Goal: Task Accomplishment & Management: Use online tool/utility

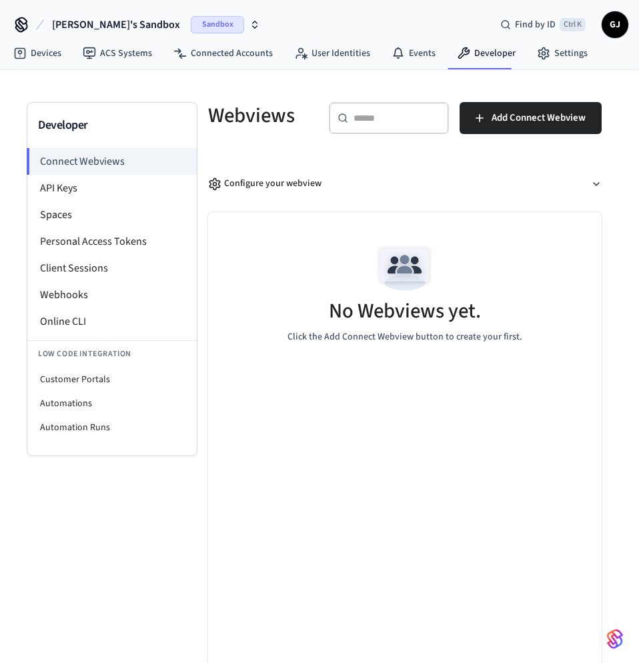
scroll to position [77, 0]
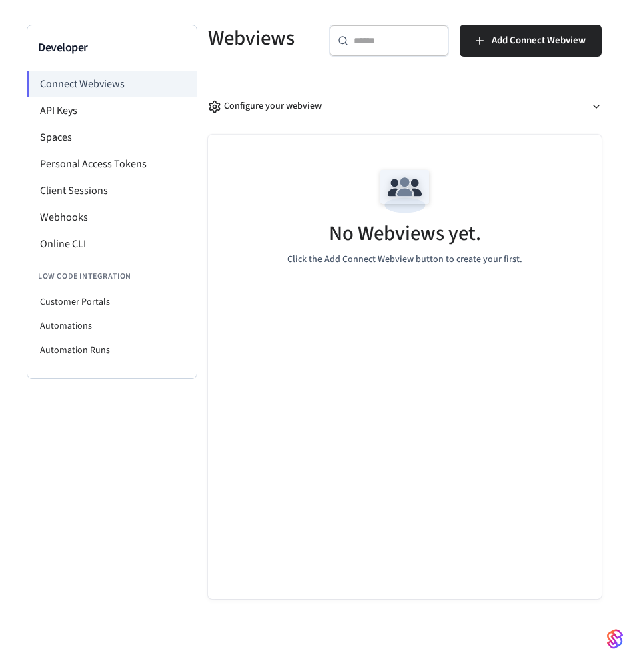
click at [494, 222] on div "No Webviews yet. Click the Add Connect Webview button to create your first." at bounding box center [405, 214] width 394 height 159
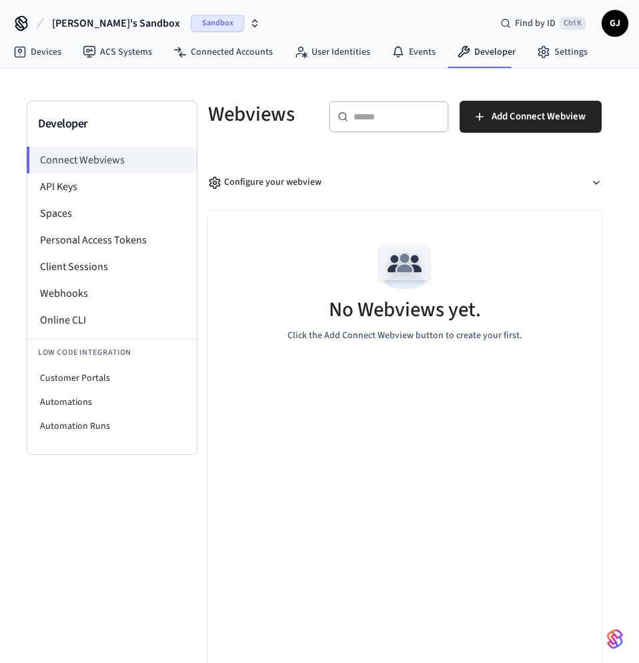
scroll to position [0, 0]
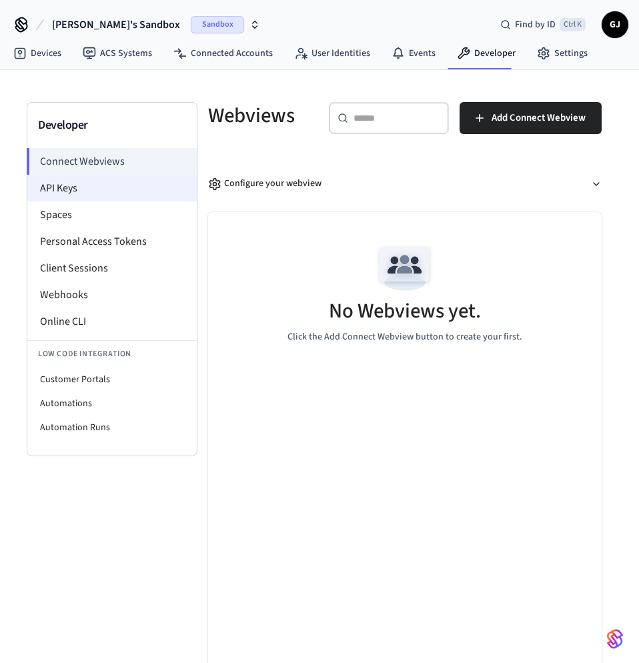
click at [106, 190] on li "API Keys" at bounding box center [112, 188] width 170 height 27
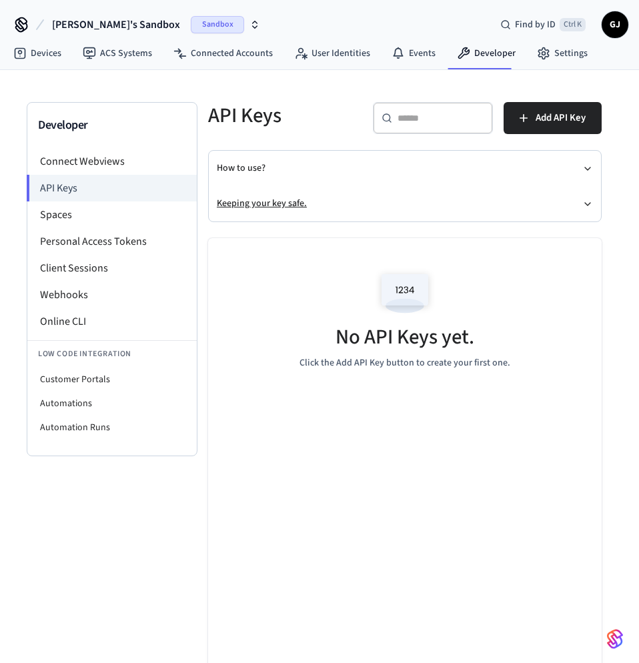
click at [593, 204] on icon "button" at bounding box center [588, 204] width 11 height 11
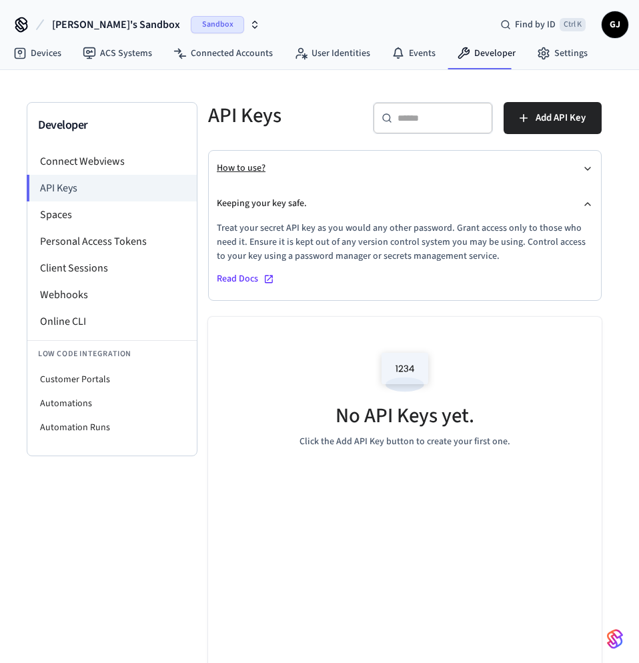
drag, startPoint x: 585, startPoint y: 203, endPoint x: 575, endPoint y: 184, distance: 21.8
click at [585, 203] on icon "button" at bounding box center [588, 204] width 11 height 11
click at [573, 159] on button "How to use?" at bounding box center [405, 168] width 376 height 35
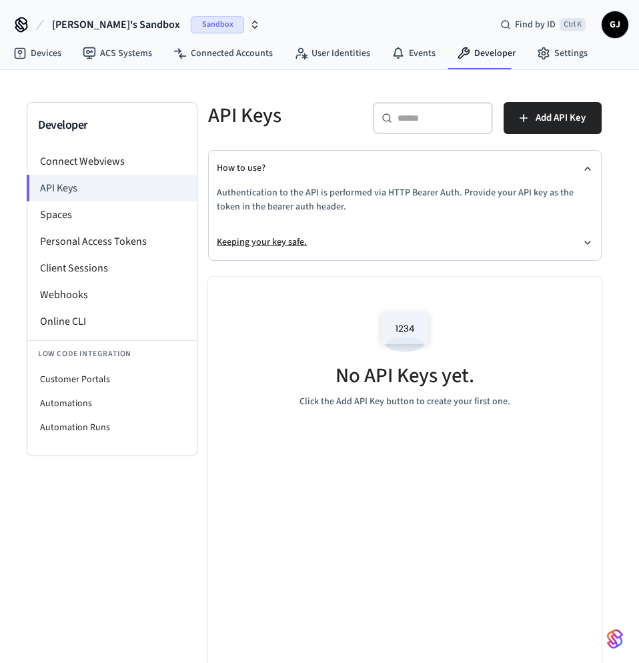
click at [571, 232] on button "Keeping your key safe." at bounding box center [405, 242] width 376 height 35
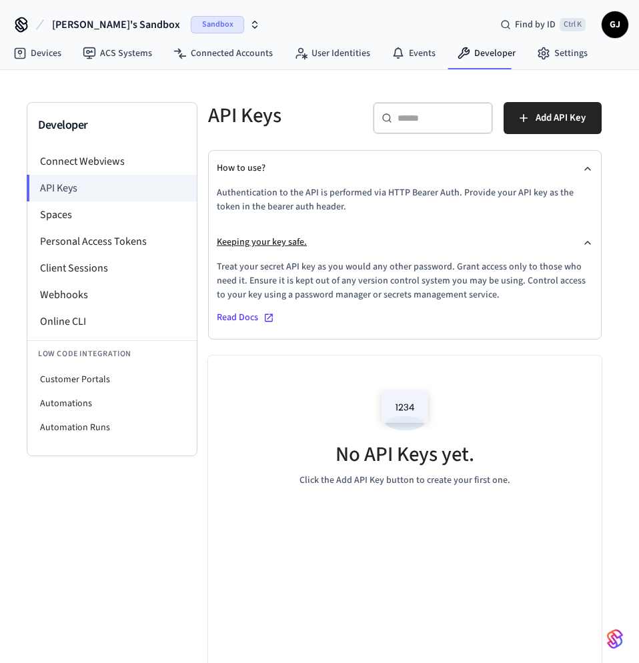
click at [575, 237] on button "Keeping your key safe." at bounding box center [405, 242] width 376 height 35
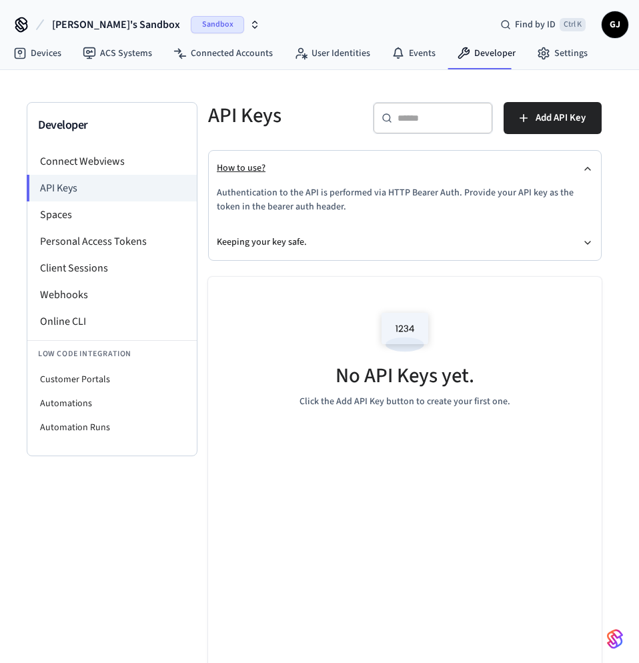
click at [587, 173] on icon "button" at bounding box center [588, 169] width 11 height 11
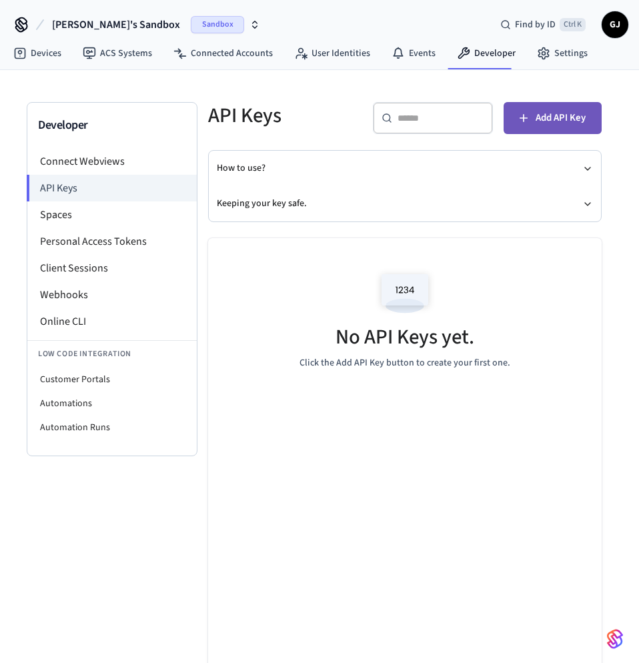
click at [563, 111] on span "Add API Key" at bounding box center [561, 117] width 50 height 17
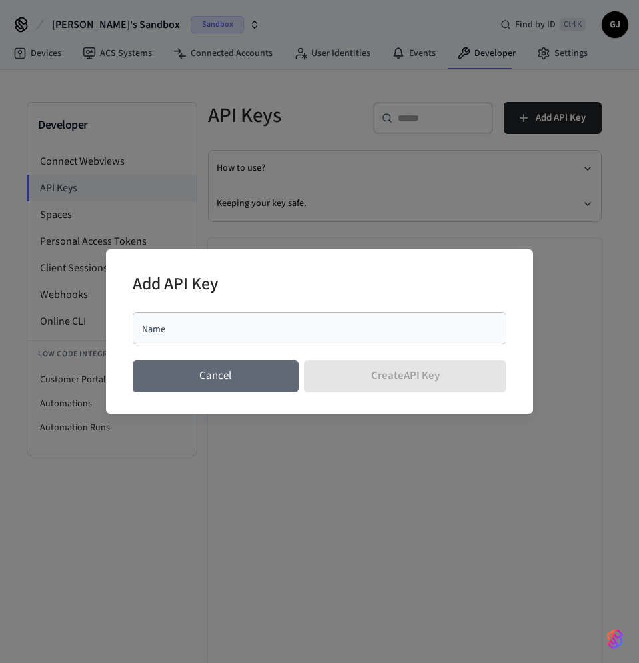
click at [254, 367] on button "Cancel" at bounding box center [216, 376] width 166 height 32
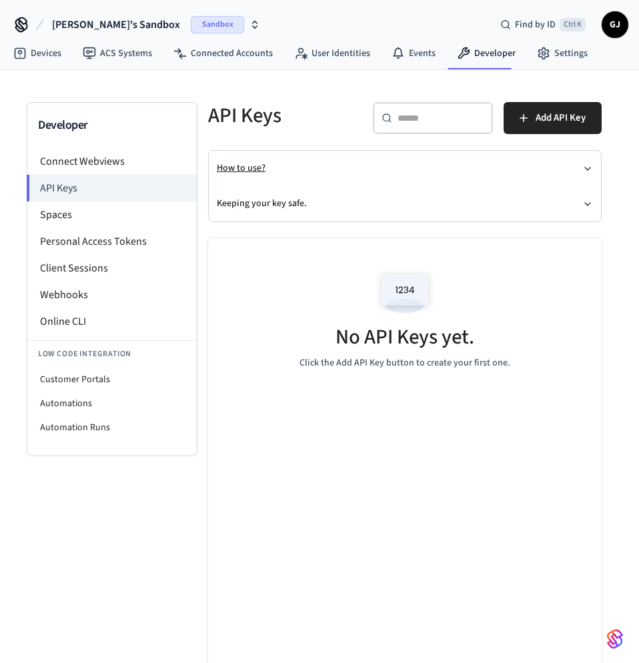
click at [568, 178] on button "How to use?" at bounding box center [405, 168] width 376 height 35
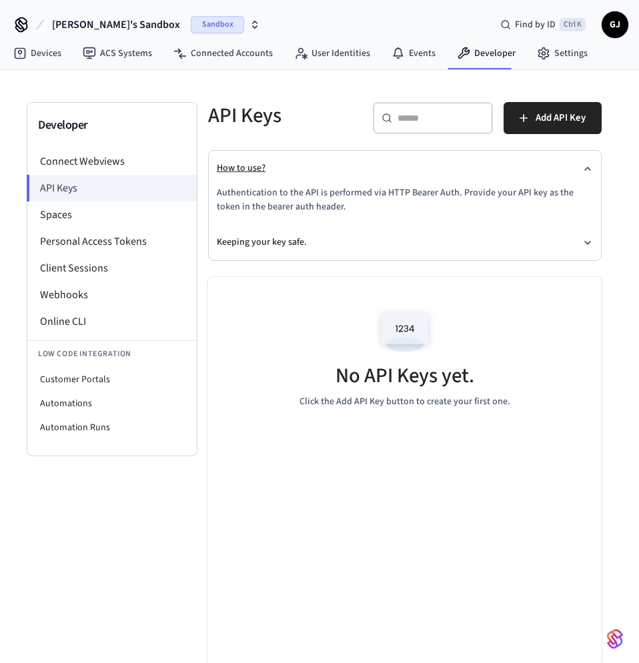
click at [569, 174] on button "How to use?" at bounding box center [405, 168] width 376 height 35
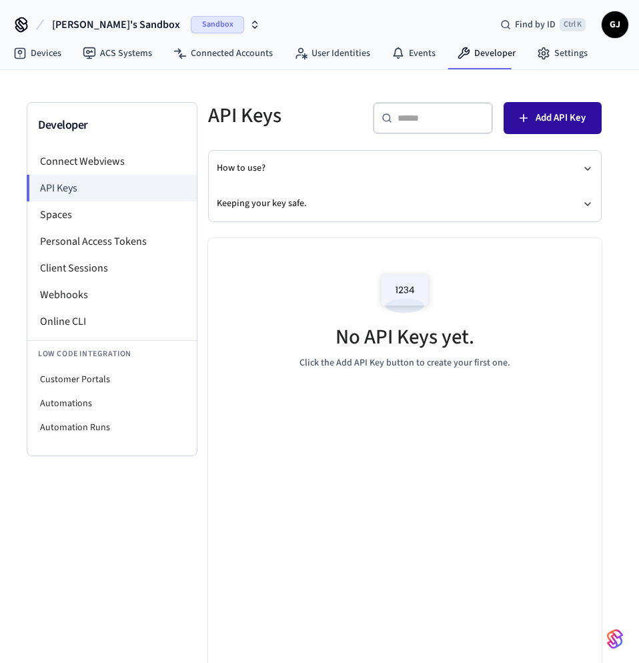
click at [553, 125] on span "Add API Key" at bounding box center [561, 117] width 50 height 17
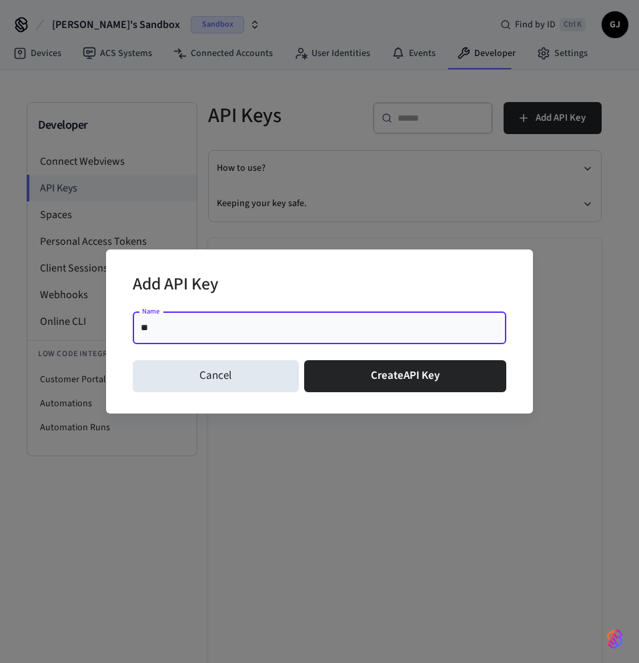
type input "*"
click at [418, 335] on input "**********" at bounding box center [320, 328] width 358 height 13
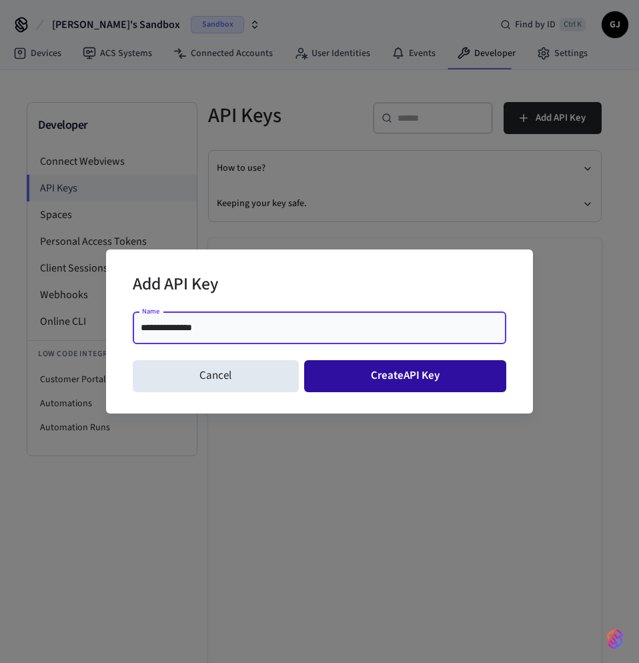
type input "**********"
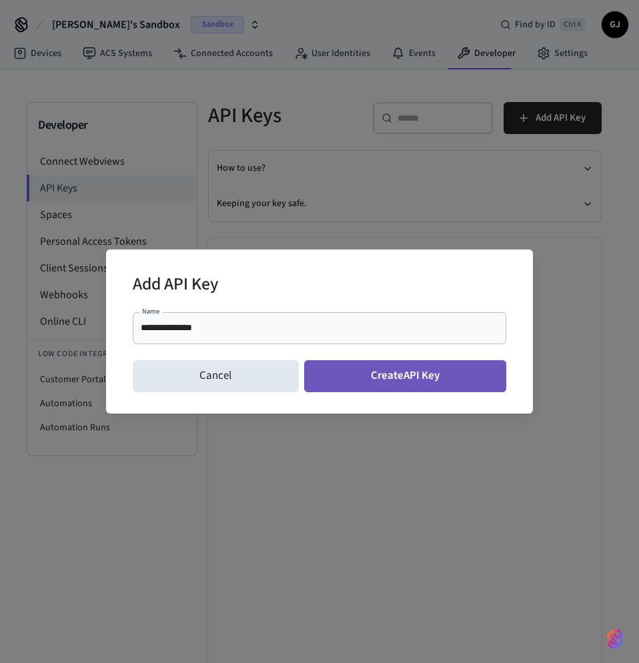
click at [439, 370] on button "Create API Key" at bounding box center [405, 376] width 203 height 32
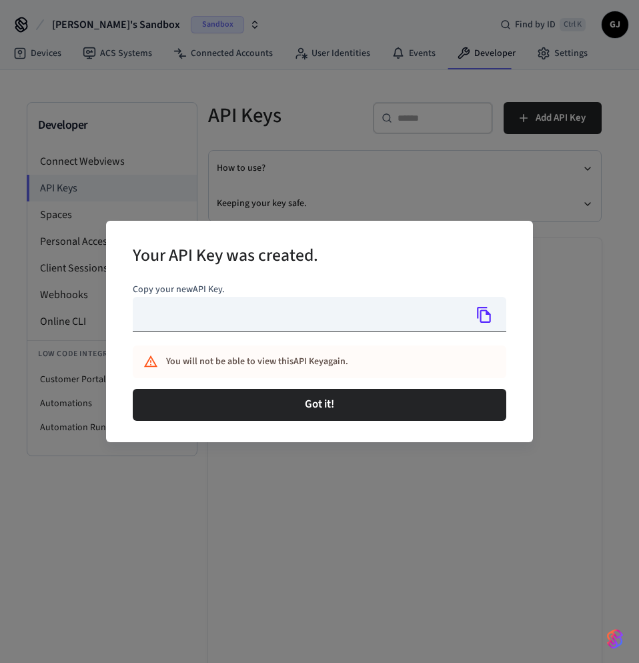
type input "**********"
click at [491, 313] on icon "Copy" at bounding box center [484, 314] width 17 height 17
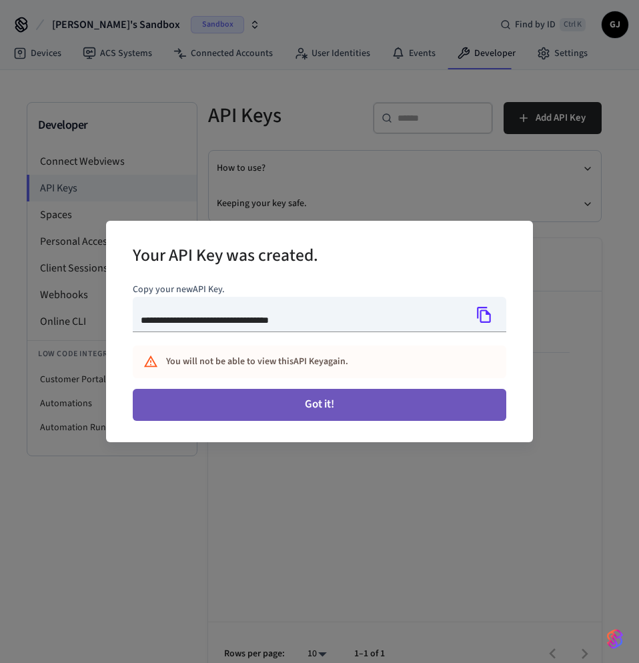
click at [360, 410] on button "Got it!" at bounding box center [320, 405] width 374 height 32
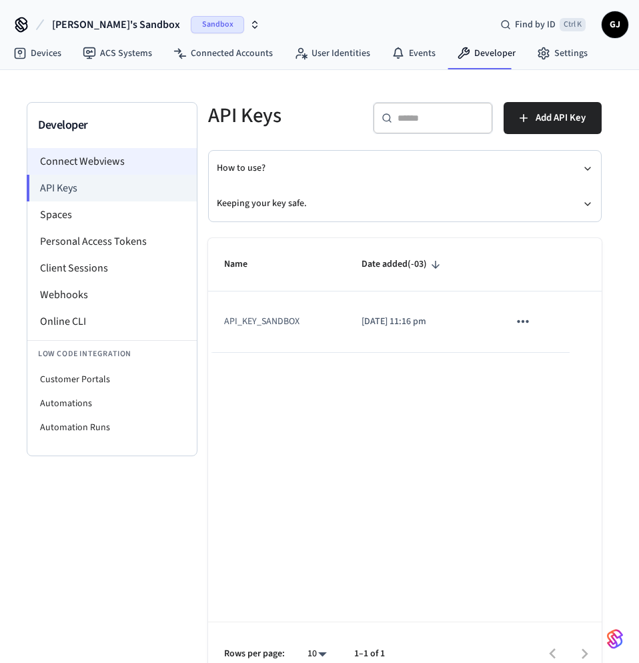
click at [96, 166] on li "Connect Webviews" at bounding box center [112, 161] width 170 height 27
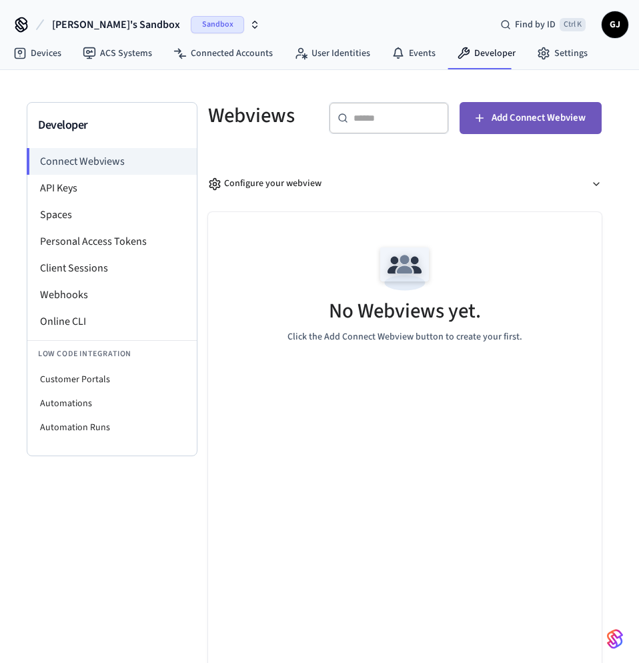
click at [537, 121] on span "Add Connect Webview" at bounding box center [539, 117] width 94 height 17
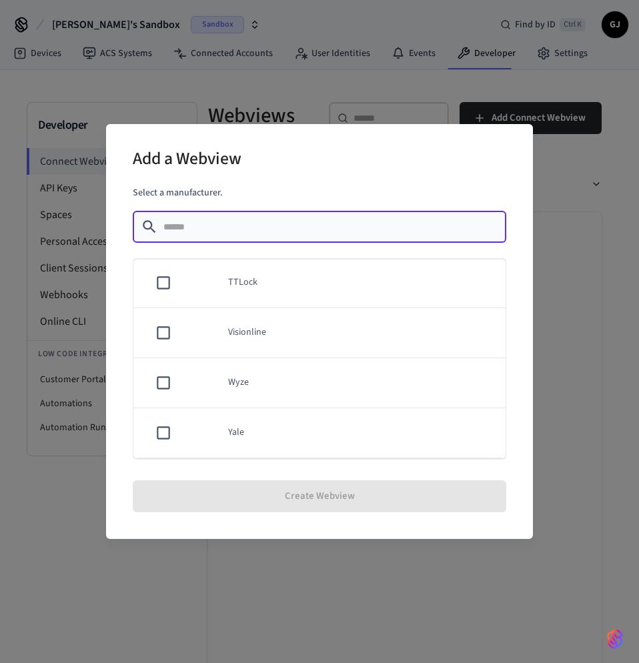
scroll to position [994, 0]
click at [555, 210] on div "Add a Webview Select a manufacturer. ​ ​ Akiles Assa Abloy Credential Service A…" at bounding box center [319, 331] width 639 height 663
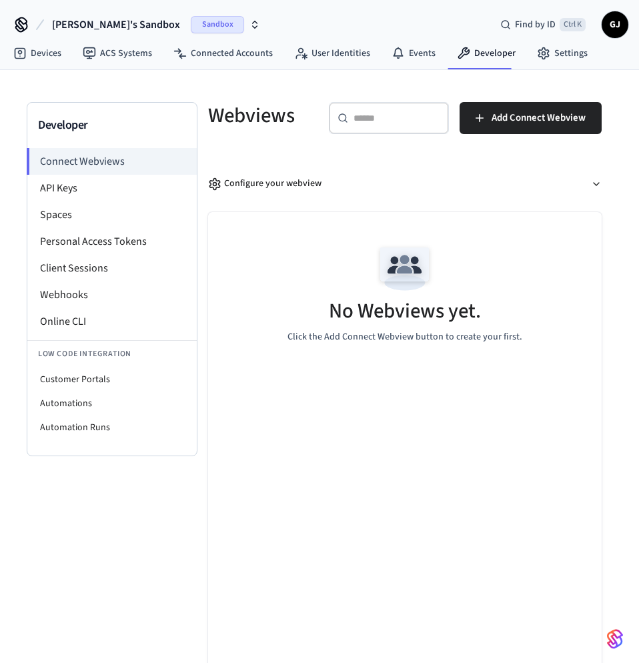
click at [541, 135] on div "​ ​ Add Connect Webview" at bounding box center [465, 123] width 273 height 43
click at [527, 117] on span "Add Connect Webview" at bounding box center [539, 117] width 94 height 17
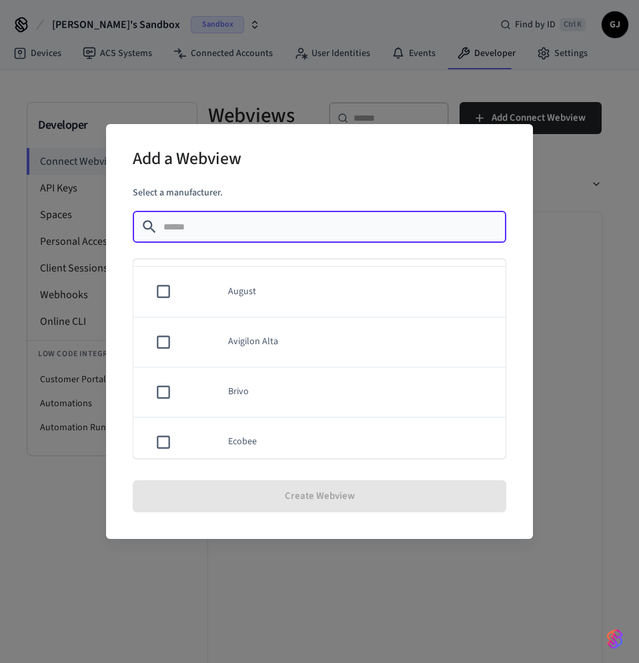
scroll to position [160, 0]
click at [569, 331] on div "Add a Webview Select a manufacturer. ​ ​ Akiles Assa Abloy Credential Service A…" at bounding box center [319, 331] width 639 height 663
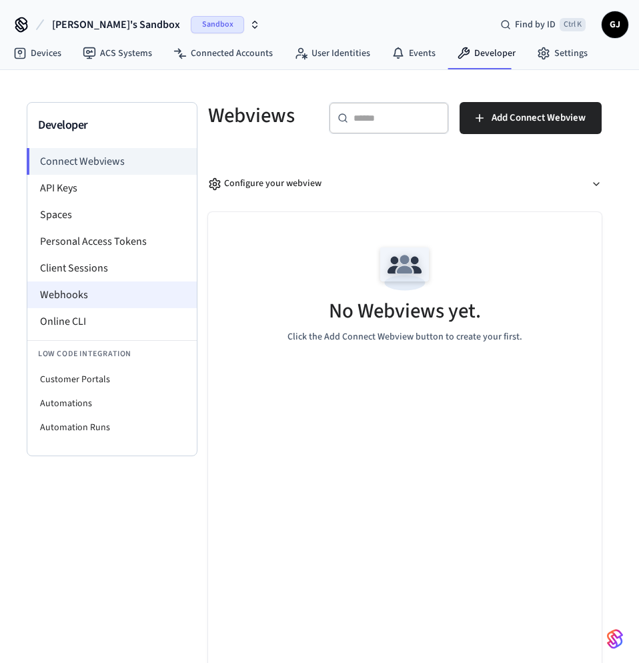
click at [97, 286] on li "Webhooks" at bounding box center [112, 295] width 170 height 27
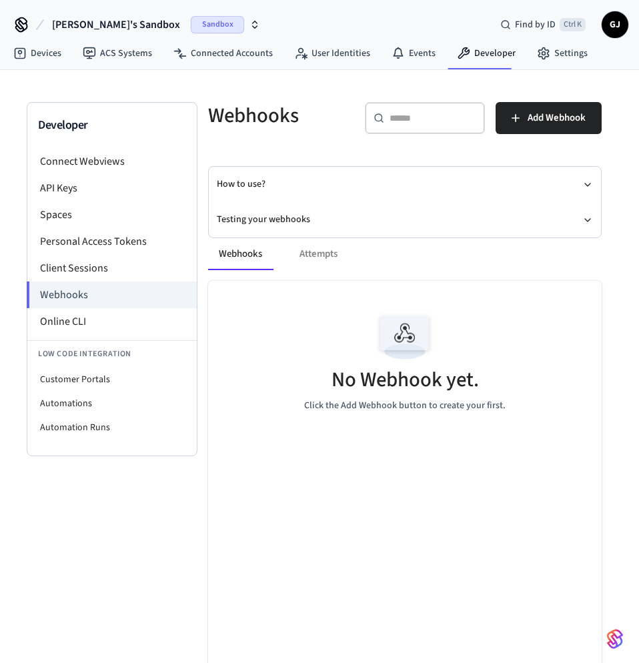
click at [305, 257] on div "Webhooks Attempts" at bounding box center [405, 254] width 394 height 32
click at [569, 129] on button "Add Webhook" at bounding box center [549, 118] width 106 height 32
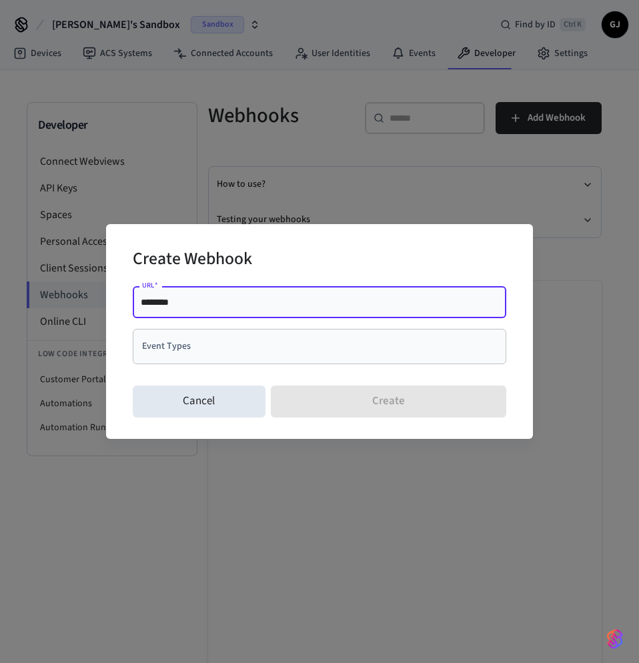
click at [246, 300] on input "********" at bounding box center [320, 302] width 358 height 13
drag, startPoint x: 196, startPoint y: 301, endPoint x: 186, endPoint y: 308, distance: 12.4
click at [190, 300] on input "********" at bounding box center [320, 302] width 358 height 13
click at [176, 346] on input "Event Types" at bounding box center [310, 346] width 342 height 23
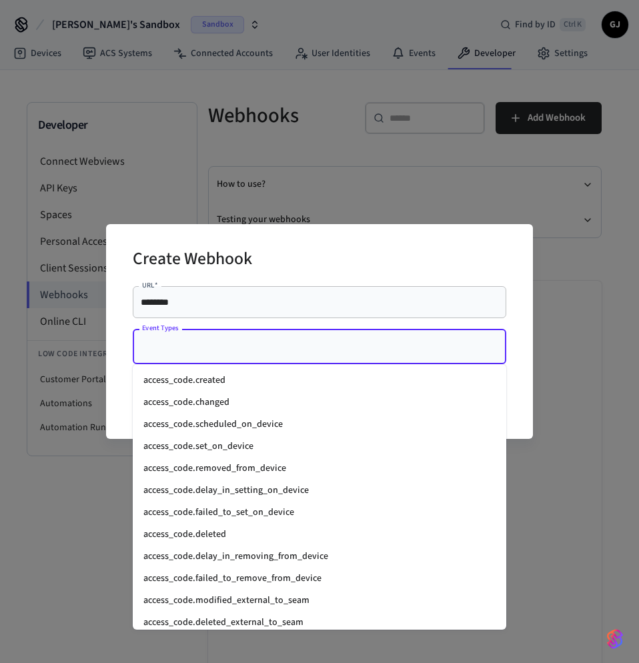
click at [280, 334] on div "Event Types" at bounding box center [320, 346] width 374 height 35
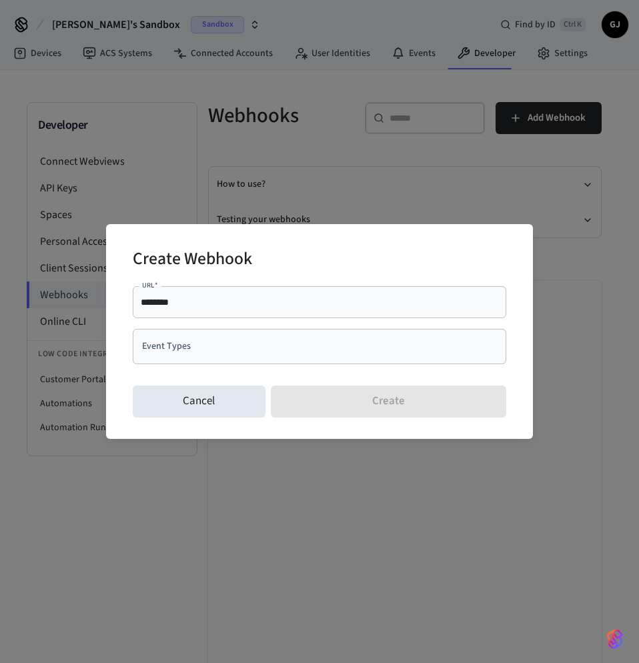
click at [436, 350] on input "Event Types" at bounding box center [310, 346] width 342 height 23
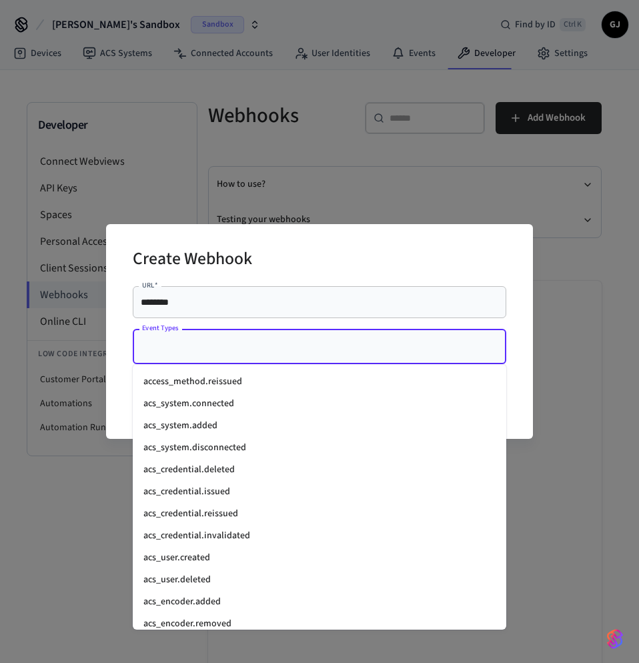
scroll to position [410, 0]
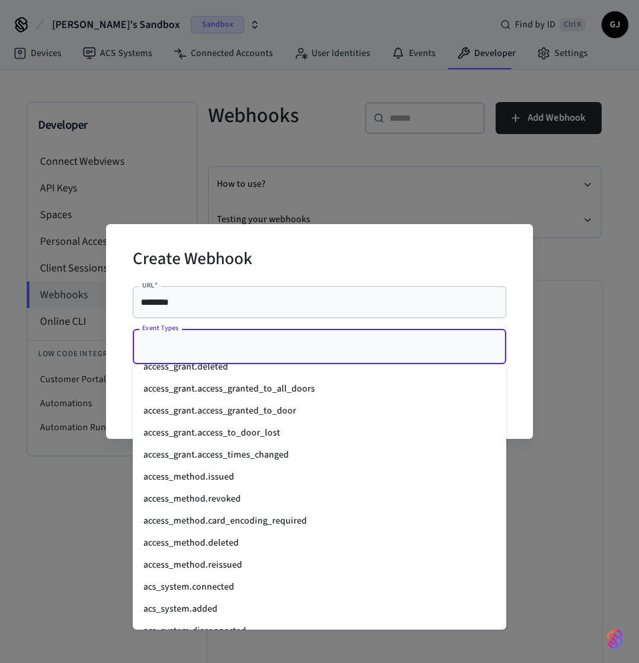
drag, startPoint x: 298, startPoint y: 617, endPoint x: 302, endPoint y: 328, distance: 289.7
click at [302, 328] on body "[PERSON_NAME]'s Sandbox Sandbox Find by ID Ctrl K GJ Devices ACS Systems Connec…" at bounding box center [319, 375] width 639 height 751
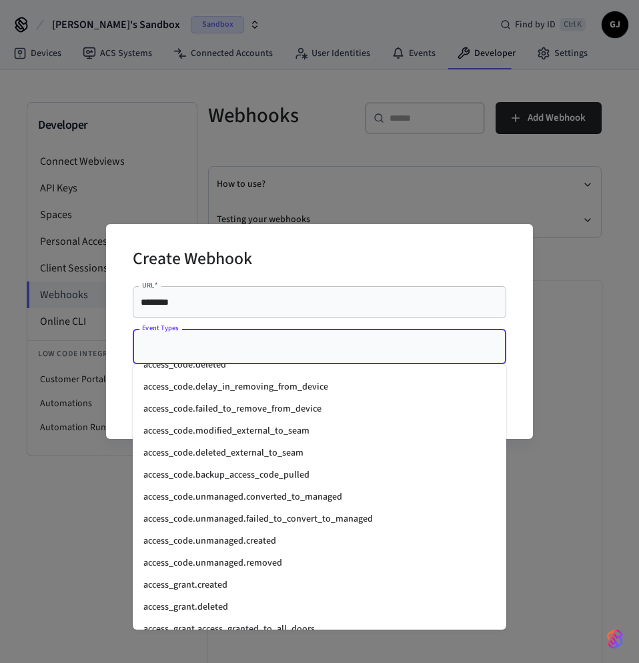
scroll to position [0, 0]
